Goal: Task Accomplishment & Management: Manage account settings

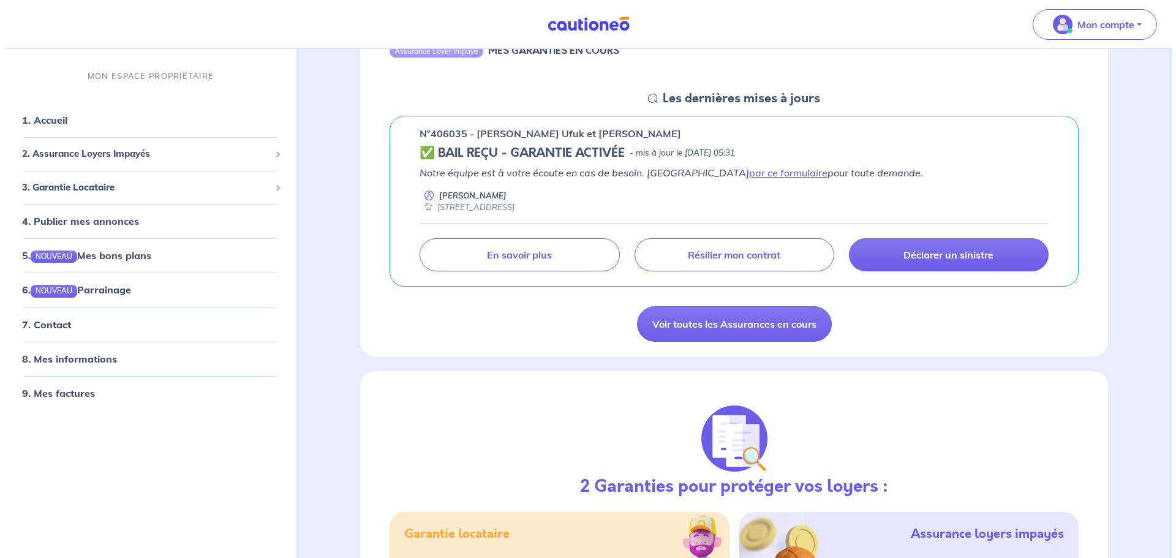
scroll to position [152, 0]
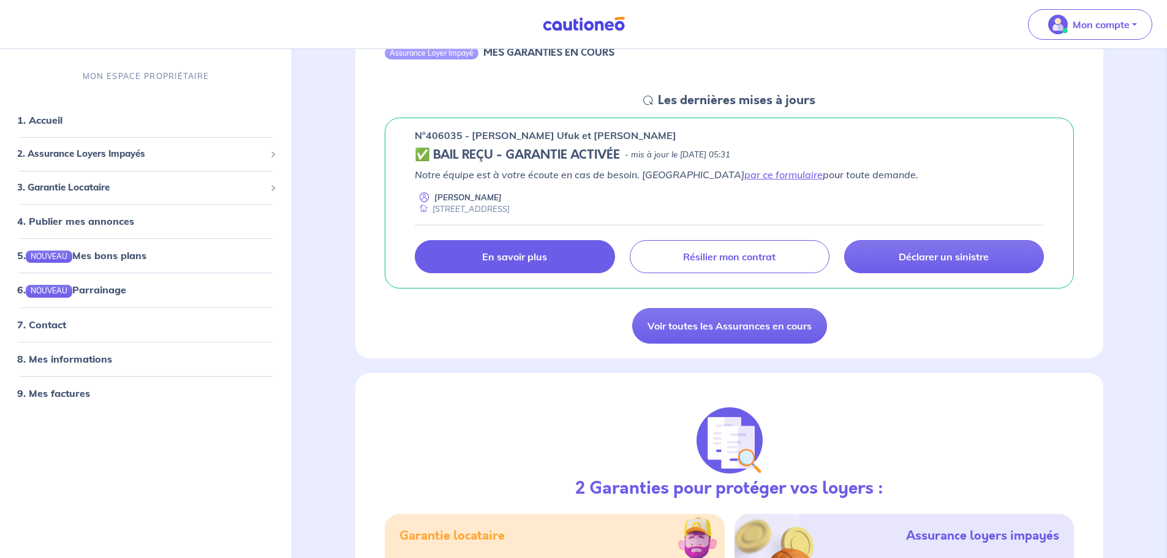
click at [539, 262] on p "En savoir plus" at bounding box center [514, 257] width 65 height 12
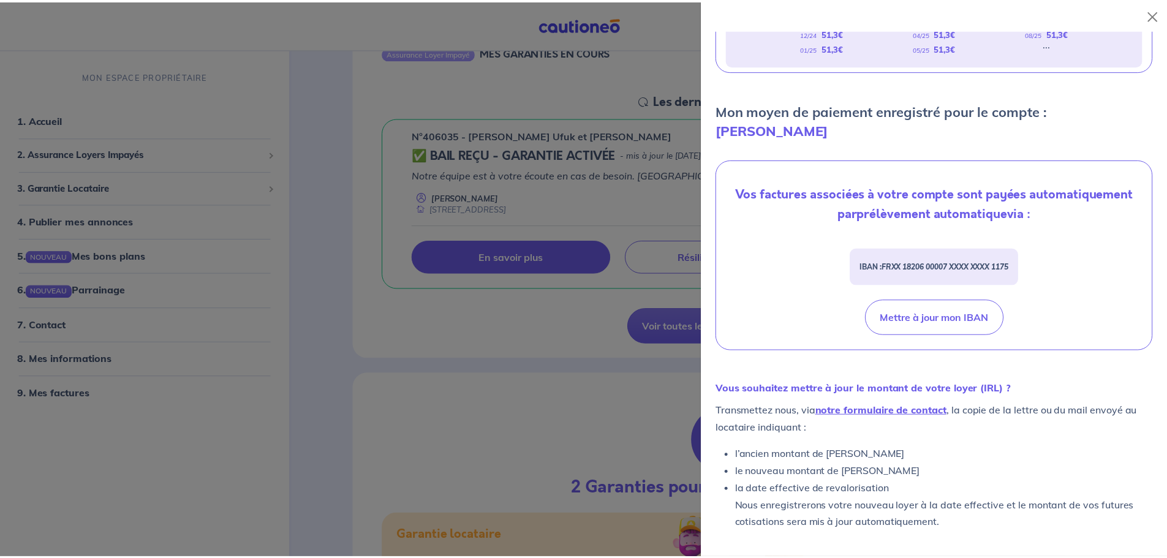
scroll to position [335, 0]
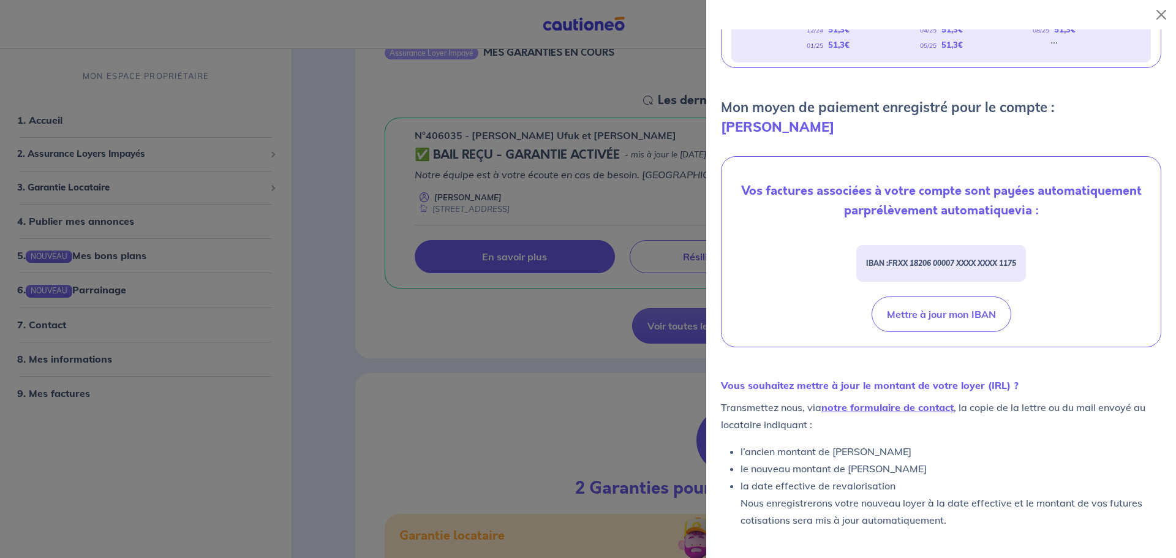
click at [508, 345] on div at bounding box center [588, 279] width 1176 height 558
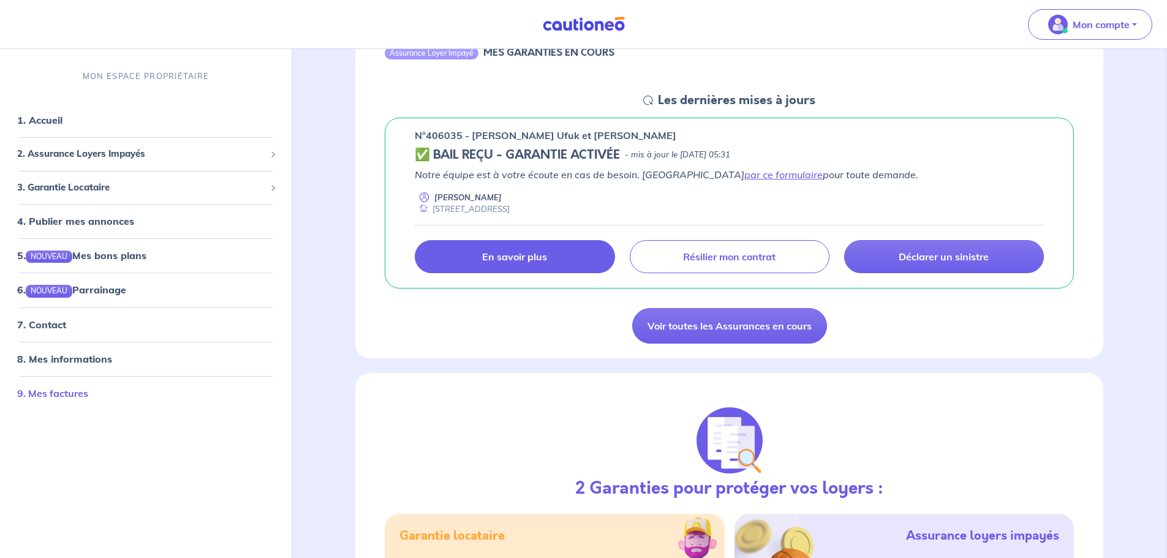
click at [81, 391] on link "9. Mes factures" at bounding box center [52, 393] width 71 height 12
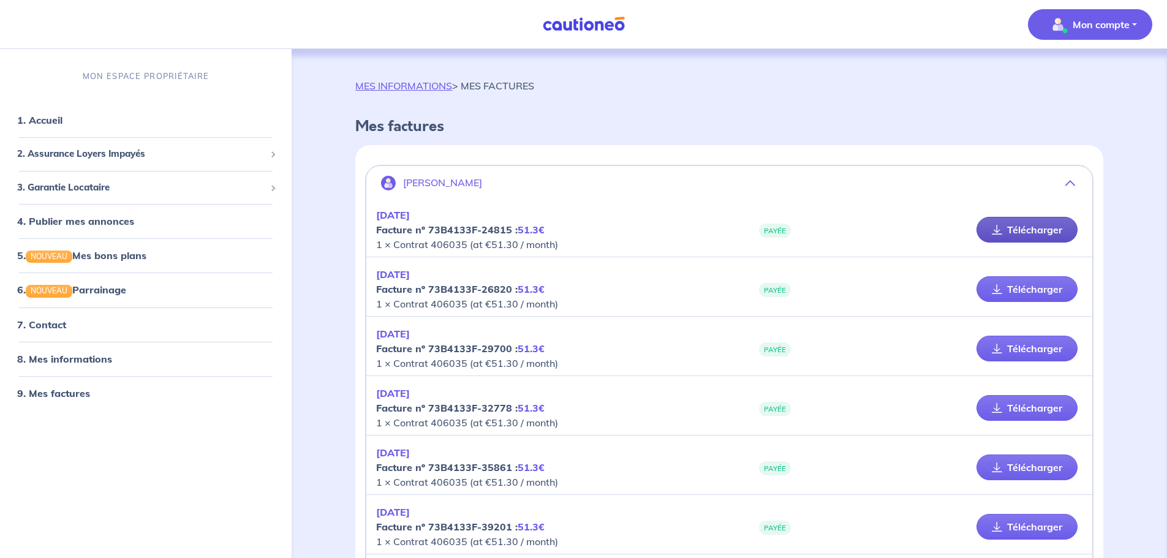
click at [995, 226] on icon at bounding box center [997, 230] width 10 height 10
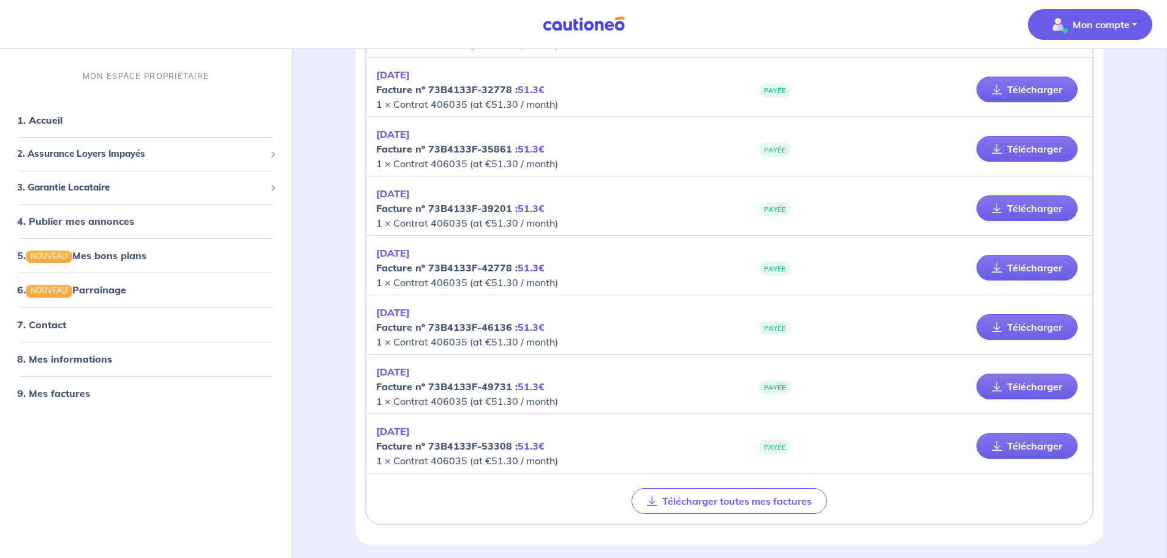
scroll to position [364, 0]
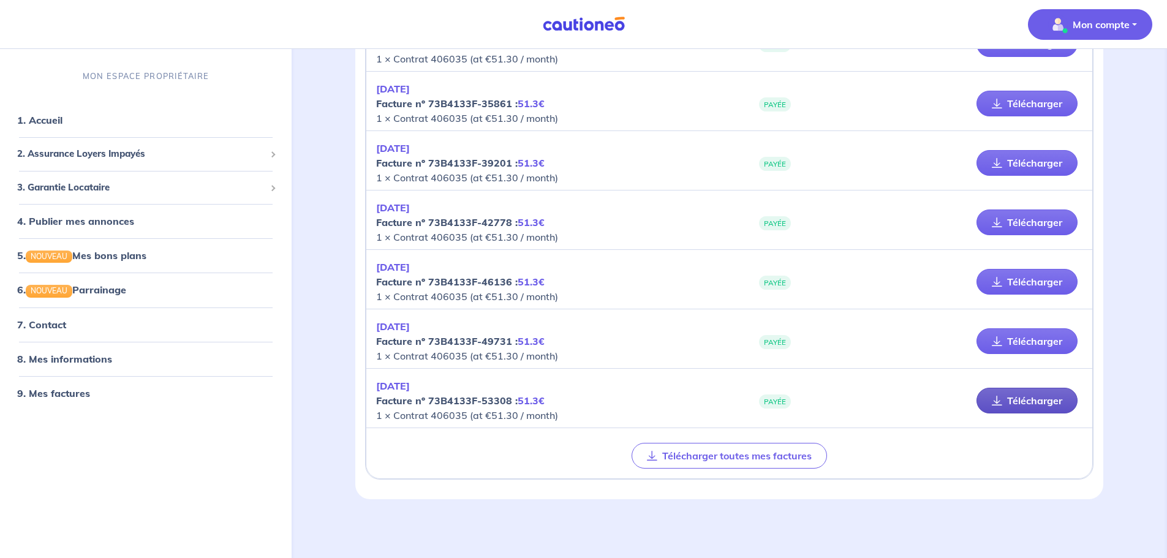
click at [990, 403] on link "Télécharger" at bounding box center [1026, 401] width 101 height 26
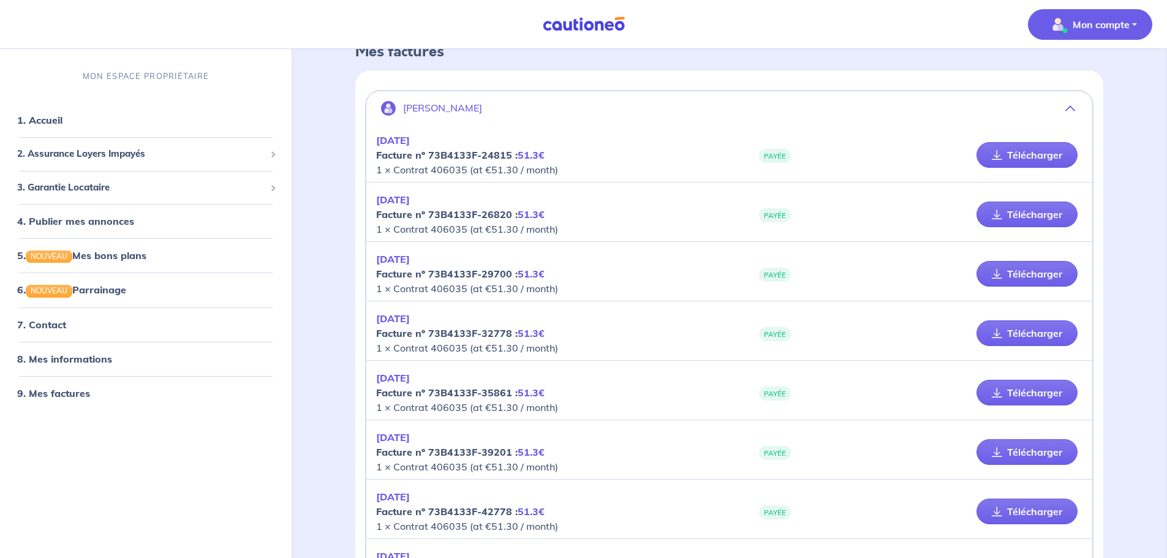
scroll to position [0, 0]
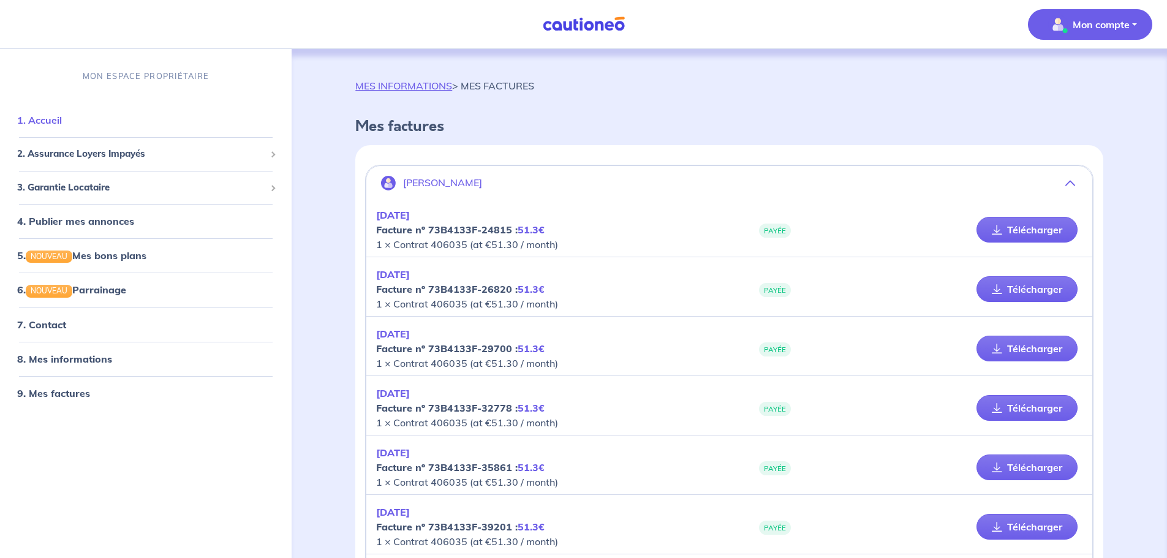
click at [62, 118] on link "1. Accueil" at bounding box center [39, 120] width 45 height 12
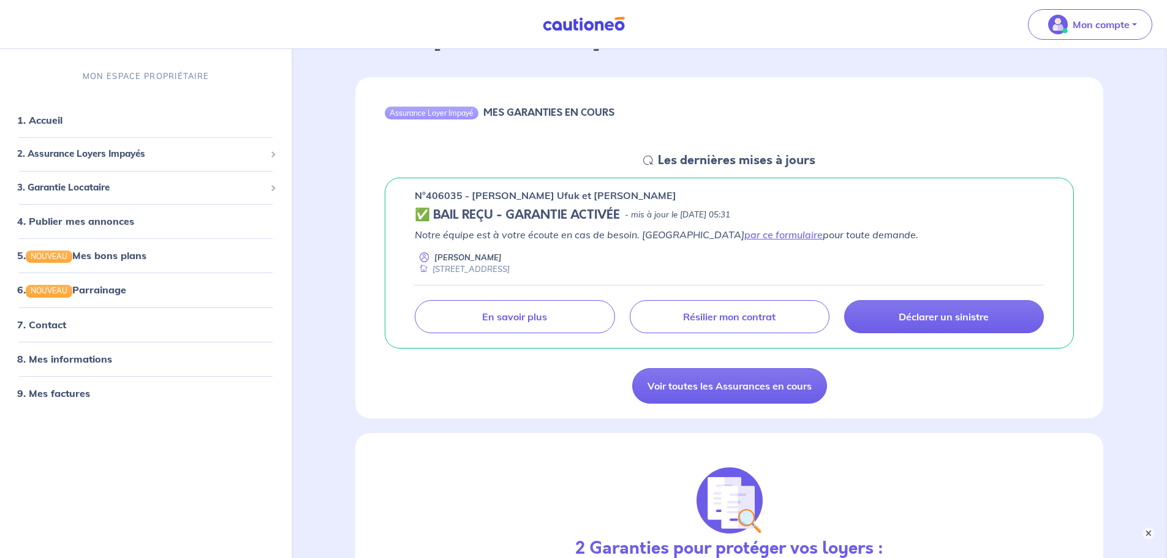
scroll to position [61, 0]
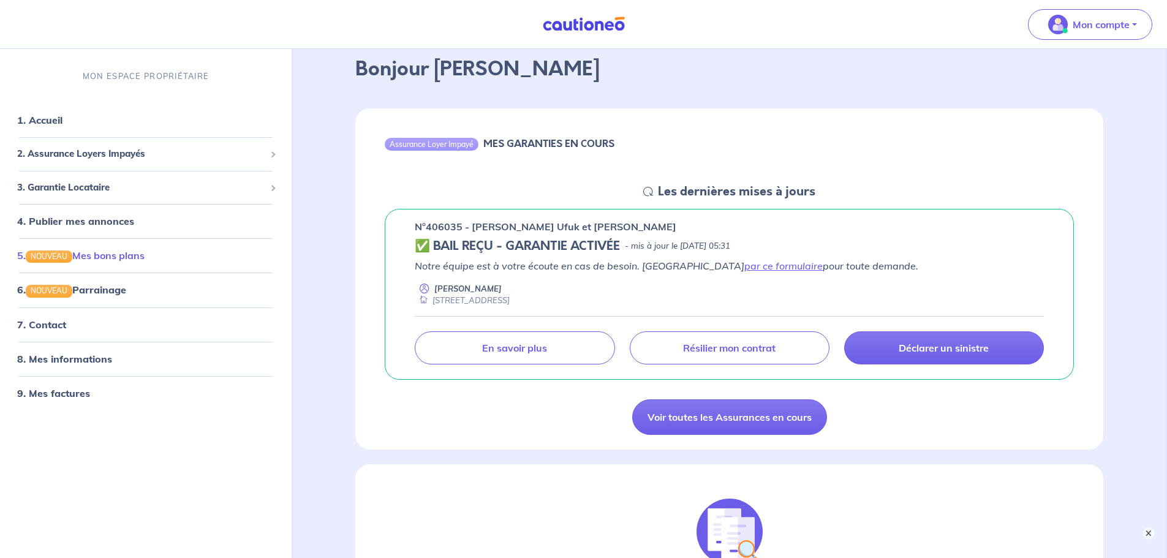
click at [131, 257] on link "5. NOUVEAU Mes bons plans" at bounding box center [80, 255] width 127 height 12
